Goal: Navigation & Orientation: Find specific page/section

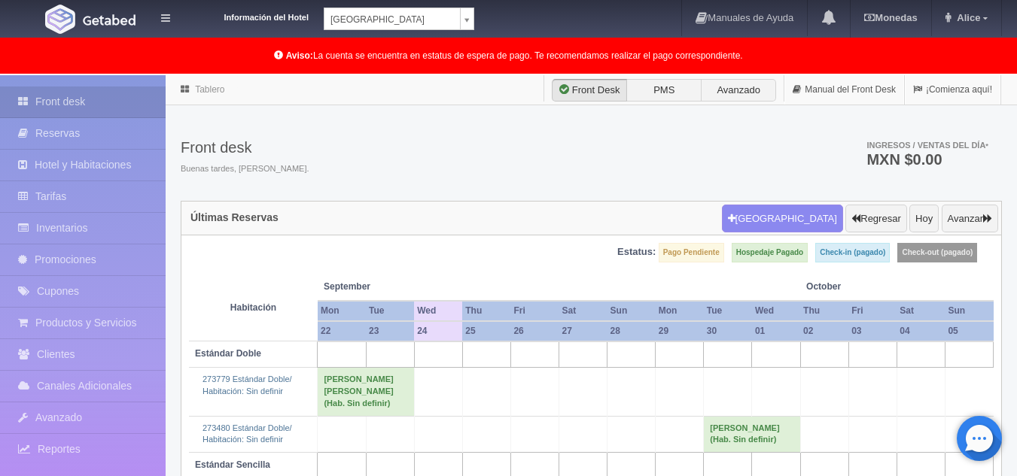
scroll to position [294, 0]
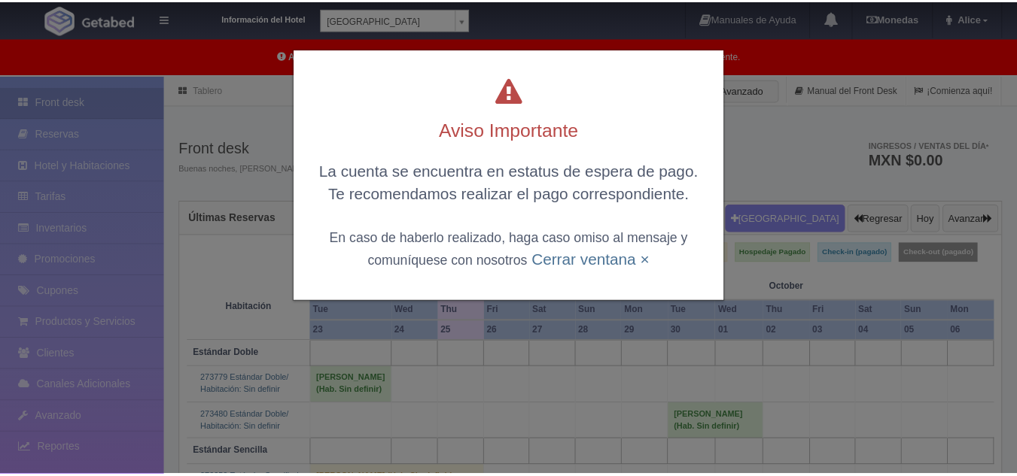
scroll to position [294, 0]
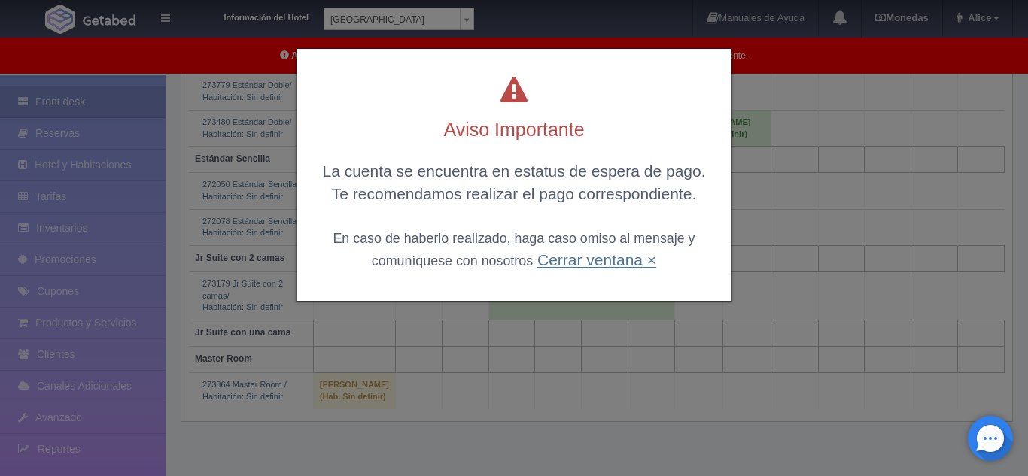
click at [600, 262] on link "Cerrar ventana ×" at bounding box center [596, 259] width 119 height 17
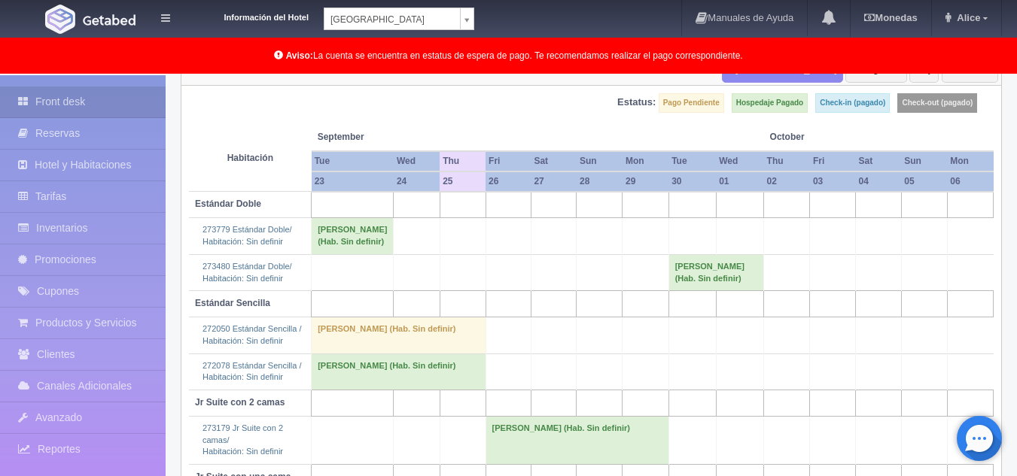
scroll to position [150, 0]
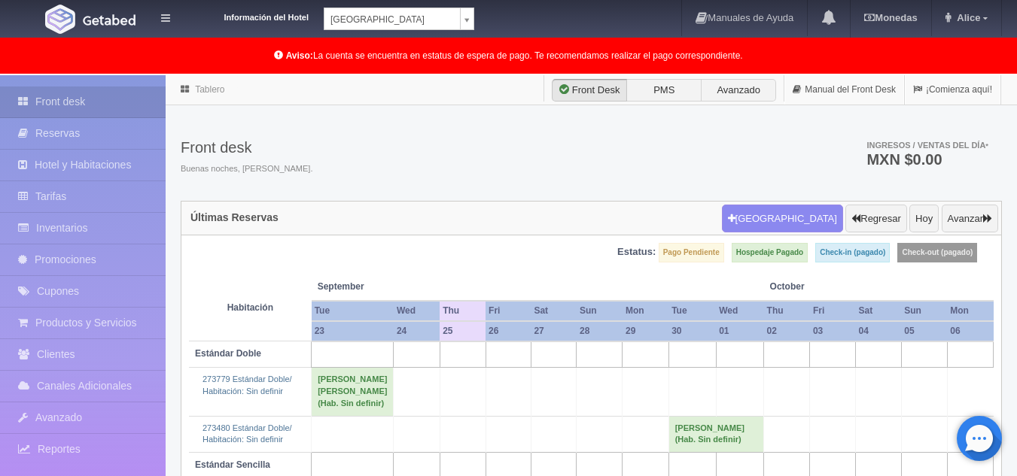
scroll to position [150, 0]
